Goal: Information Seeking & Learning: Learn about a topic

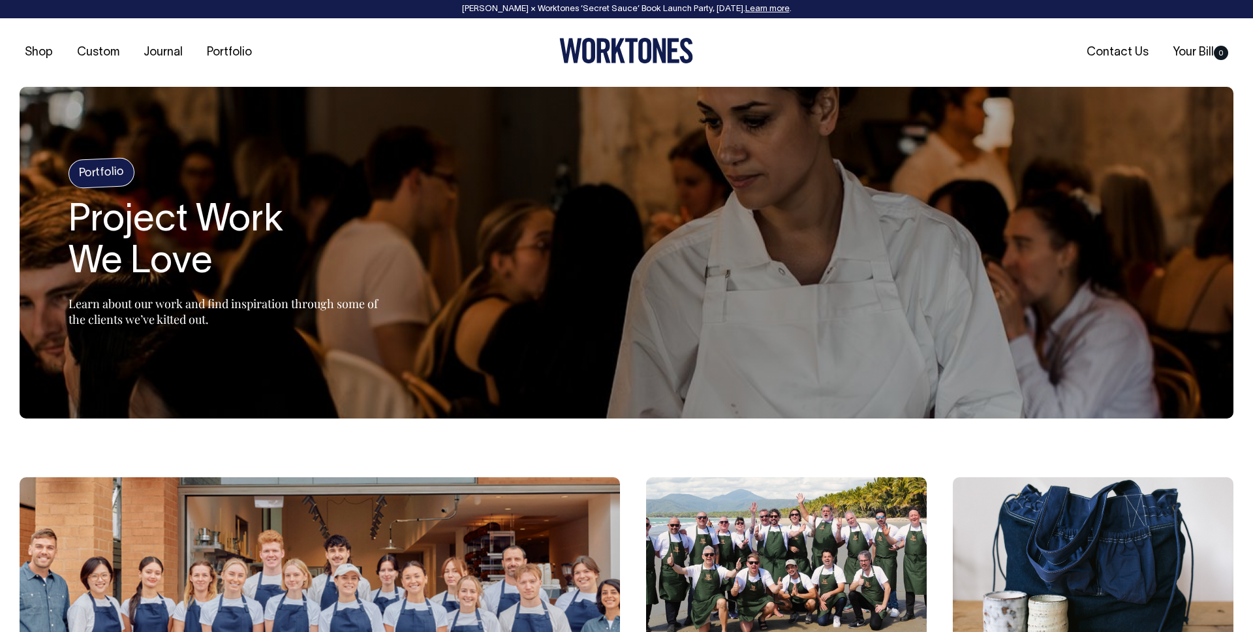
click at [817, 500] on img at bounding box center [786, 565] width 281 height 176
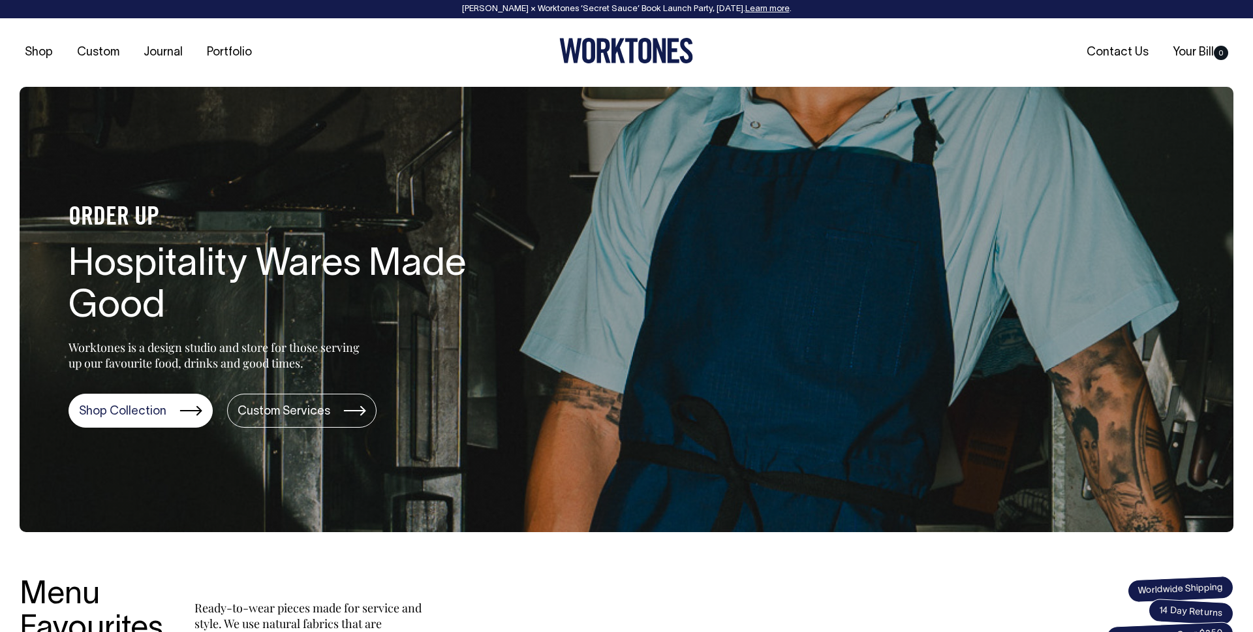
click at [784, 10] on link "Learn more" at bounding box center [767, 9] width 44 height 8
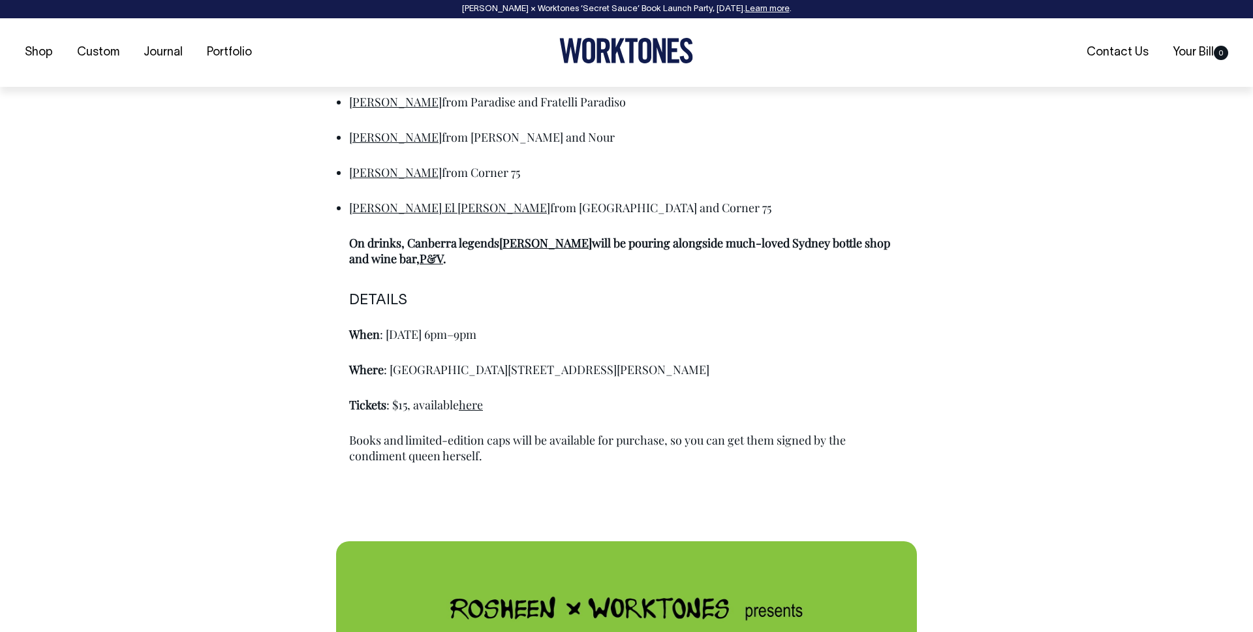
scroll to position [964, 0]
click at [474, 399] on link "here" at bounding box center [471, 404] width 24 height 16
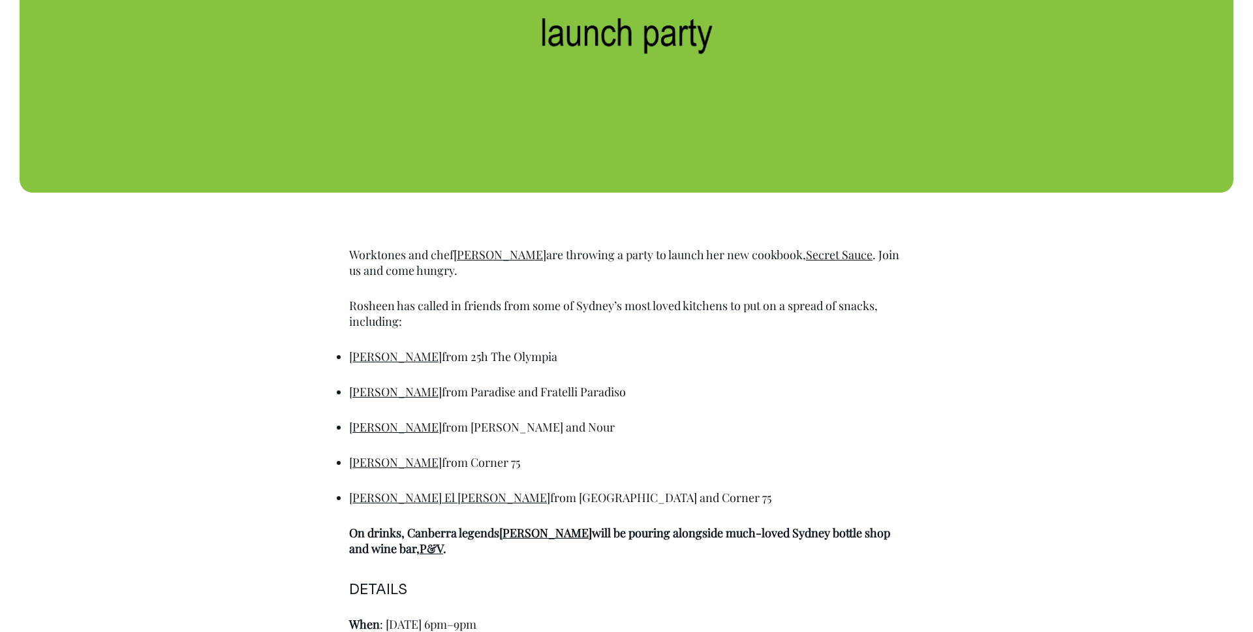
scroll to position [673, 0]
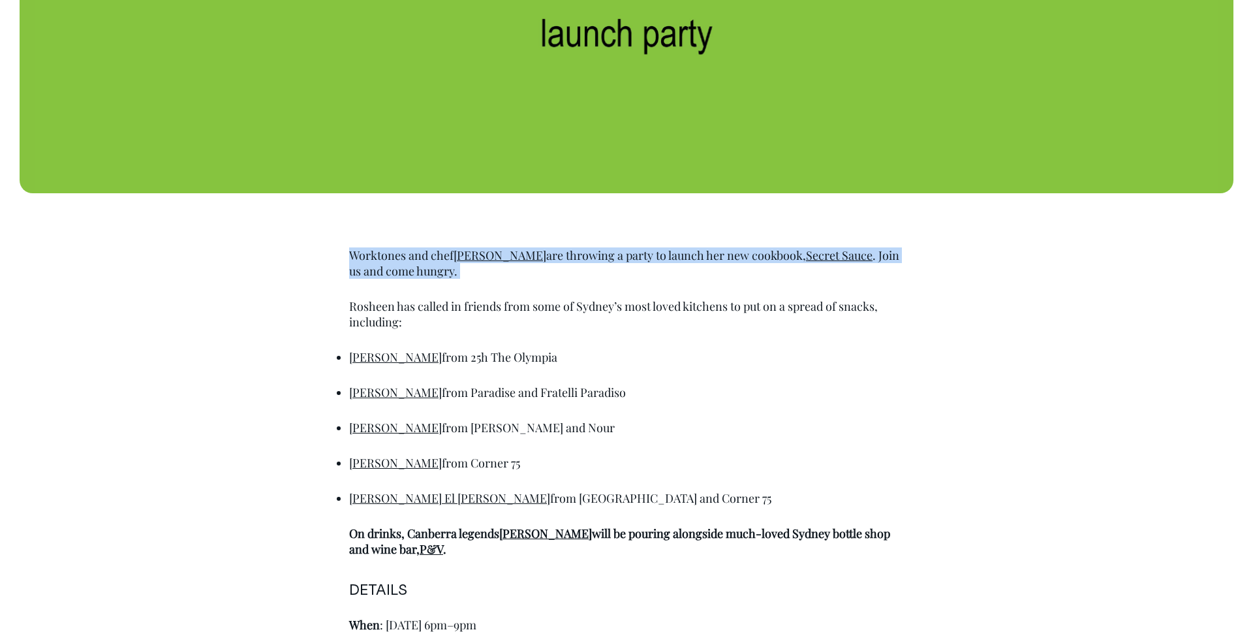
drag, startPoint x: 480, startPoint y: 281, endPoint x: 341, endPoint y: 256, distance: 141.9
click at [341, 256] on div "Worktones and chef [PERSON_NAME] are throwing a party to launch her new cookboo…" at bounding box center [626, 522] width 581 height 618
click at [352, 255] on p "Worktones and chef [PERSON_NAME] are throwing a party to launch her new cookboo…" at bounding box center [626, 262] width 555 height 31
drag, startPoint x: 378, startPoint y: 254, endPoint x: 816, endPoint y: 219, distance: 439.1
click at [863, 251] on p "Worktones and chef [PERSON_NAME] are throwing a party to launch her new cookboo…" at bounding box center [626, 262] width 555 height 31
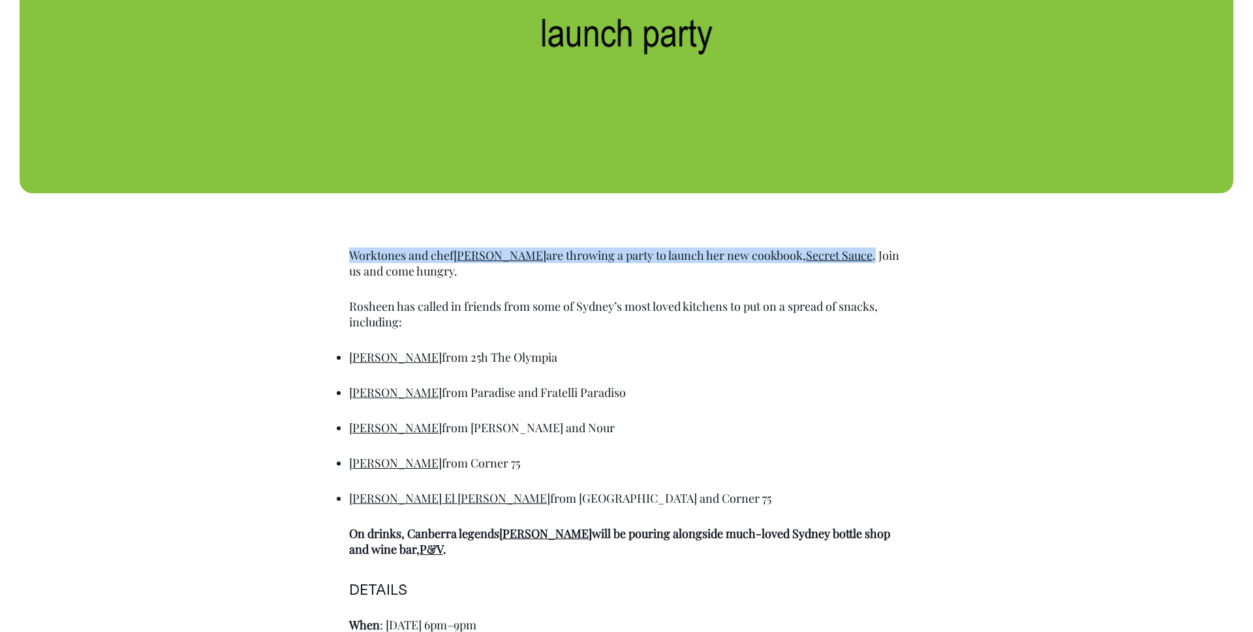
copy p "Worktones and chef [PERSON_NAME] are throwing a party to launch her new cookboo…"
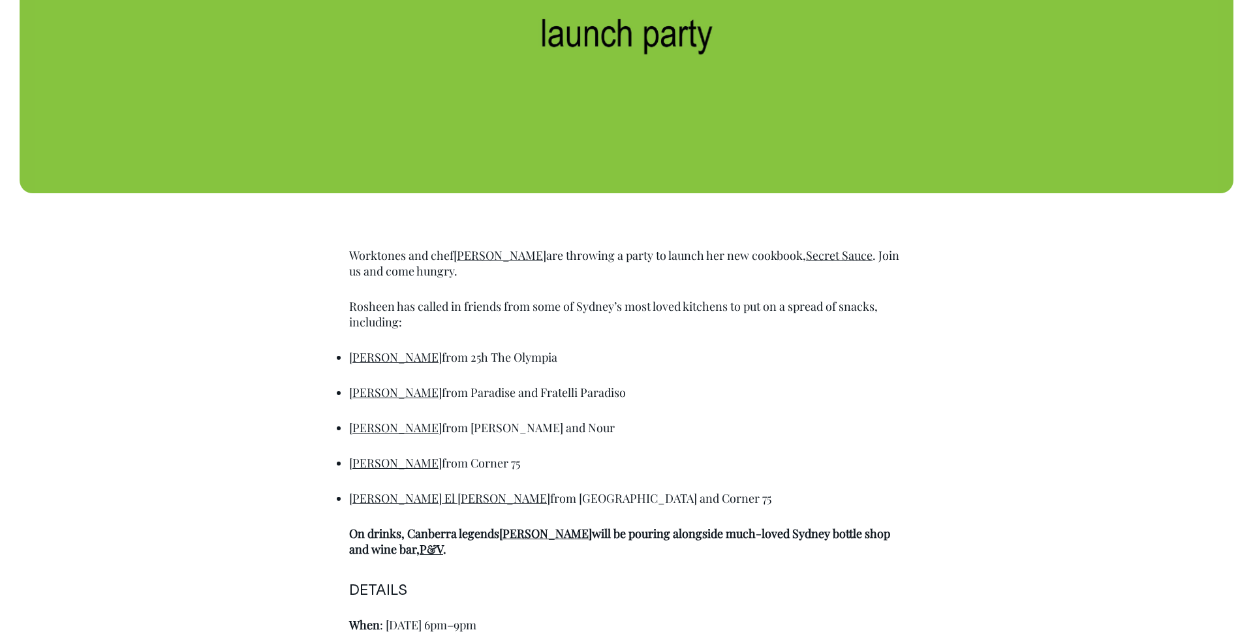
click at [864, 269] on p "Worktones and chef [PERSON_NAME] are throwing a party to launch her new cookboo…" at bounding box center [626, 262] width 555 height 31
drag, startPoint x: 840, startPoint y: 255, endPoint x: 289, endPoint y: 1, distance: 606.6
